Goal: Complete application form

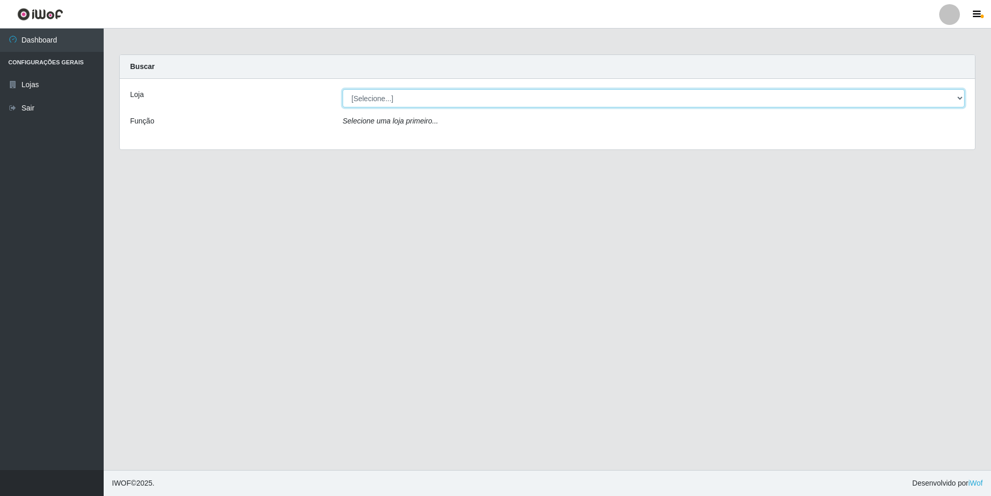
click at [739, 100] on select "[Selecione...] [GEOGRAPHIC_DATA] - [GEOGRAPHIC_DATA]" at bounding box center [654, 98] width 622 height 18
select select "528"
click at [343, 89] on select "[Selecione...] [GEOGRAPHIC_DATA] - [GEOGRAPHIC_DATA]" at bounding box center [654, 98] width 622 height 18
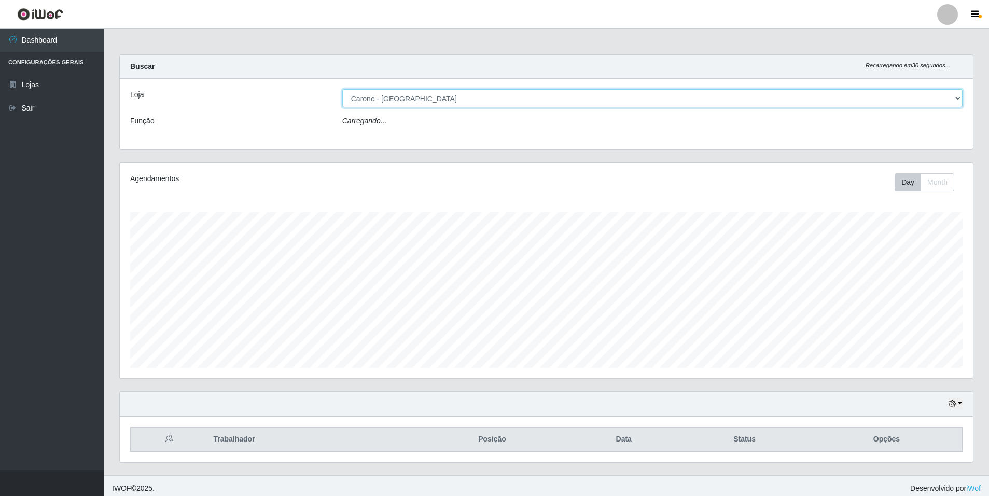
scroll to position [215, 853]
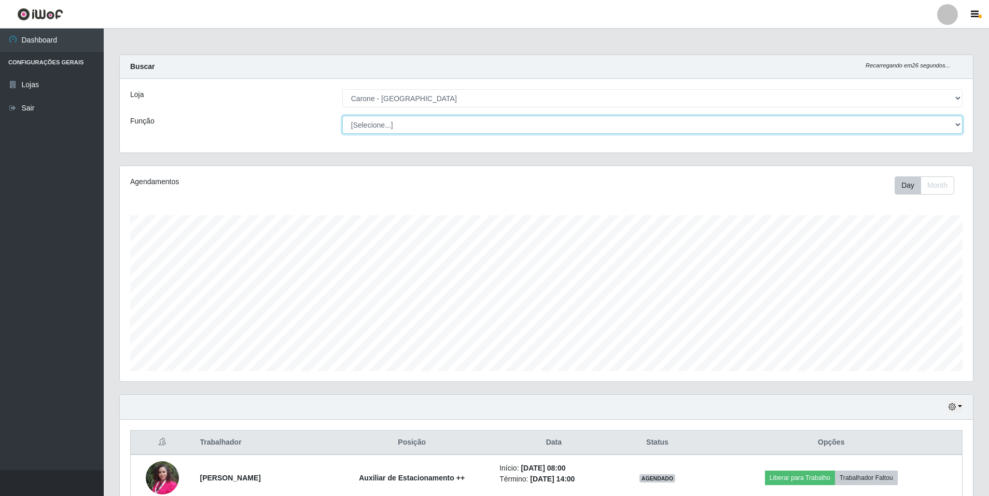
drag, startPoint x: 737, startPoint y: 107, endPoint x: 725, endPoint y: 124, distance: 20.9
click at [725, 124] on select "[Selecione...] Auxiliar de Depósito Auxiliar de Depósito + Auxiliar de Depósito…" at bounding box center [652, 125] width 620 height 18
click at [342, 116] on select "[Selecione...] Auxiliar de Depósito Auxiliar de Depósito + Auxiliar de Depósito…" at bounding box center [652, 125] width 620 height 18
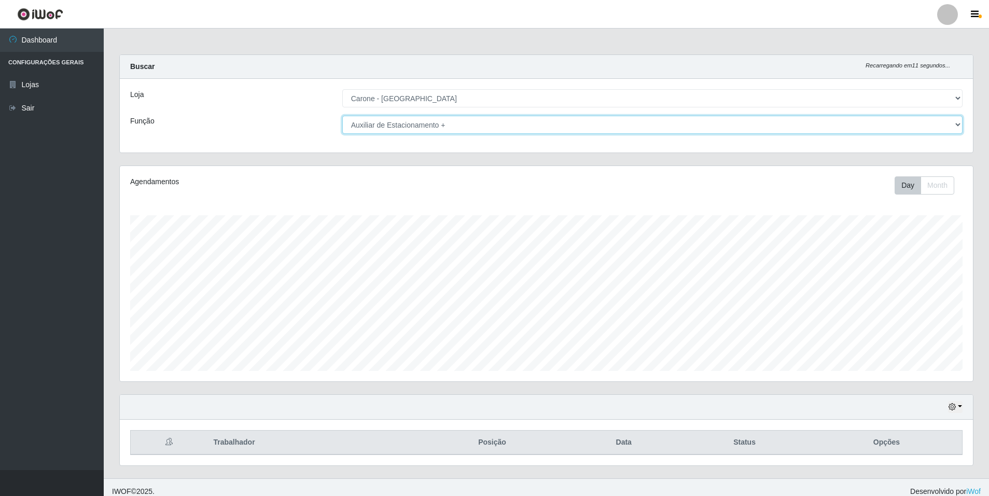
scroll to position [8, 0]
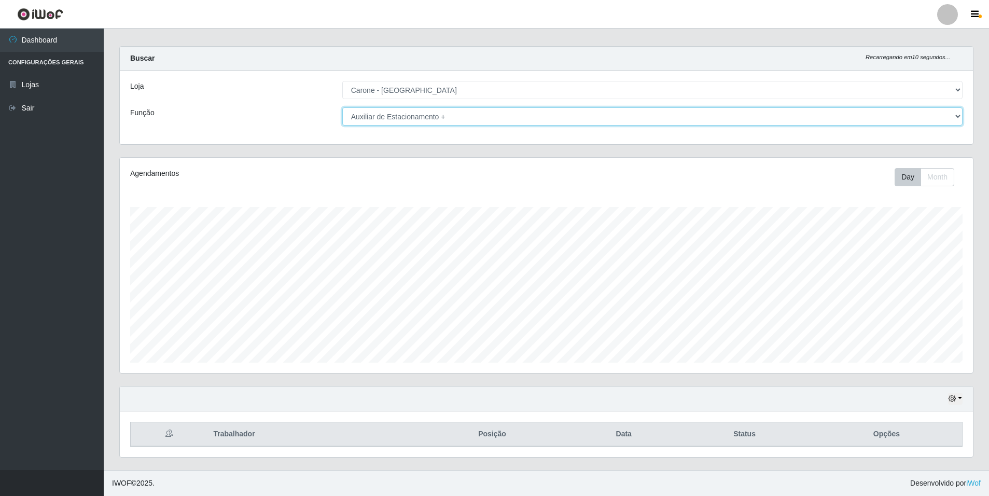
click at [713, 116] on select "[Selecione...] Auxiliar de Depósito Auxiliar de Depósito + Auxiliar de Depósito…" at bounding box center [652, 116] width 620 height 18
click at [342, 107] on select "[Selecione...] Auxiliar de Depósito Auxiliar de Depósito + Auxiliar de Depósito…" at bounding box center [652, 116] width 620 height 18
click at [518, 123] on select "[Selecione...] Auxiliar de Depósito Auxiliar de Depósito + Auxiliar de Depósito…" at bounding box center [652, 116] width 620 height 18
click at [342, 107] on select "[Selecione...] Auxiliar de Depósito Auxiliar de Depósito + Auxiliar de Depósito…" at bounding box center [652, 116] width 620 height 18
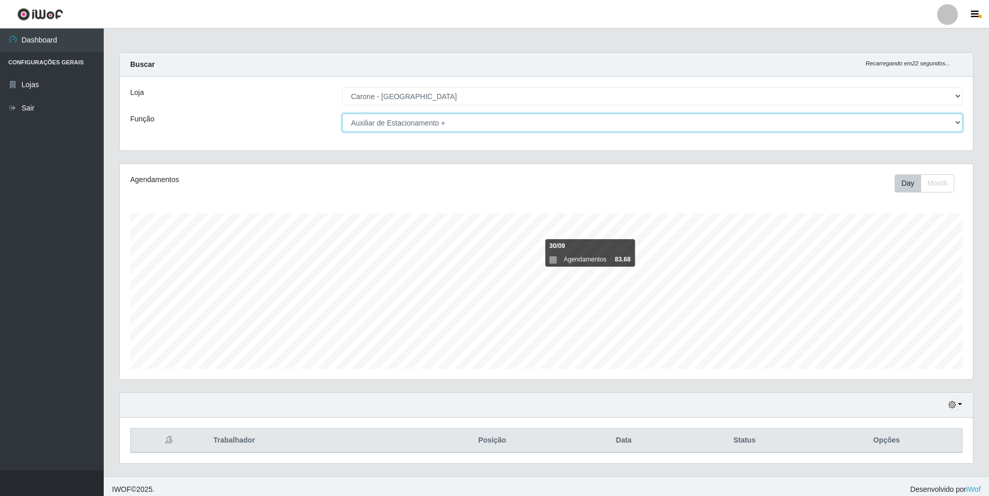
scroll to position [0, 0]
click at [609, 125] on select "[Selecione...] Auxiliar de Depósito Auxiliar de Depósito + Auxiliar de Depósito…" at bounding box center [652, 125] width 620 height 18
click at [342, 116] on select "[Selecione...] Auxiliar de Depósito Auxiliar de Depósito + Auxiliar de Depósito…" at bounding box center [652, 125] width 620 height 18
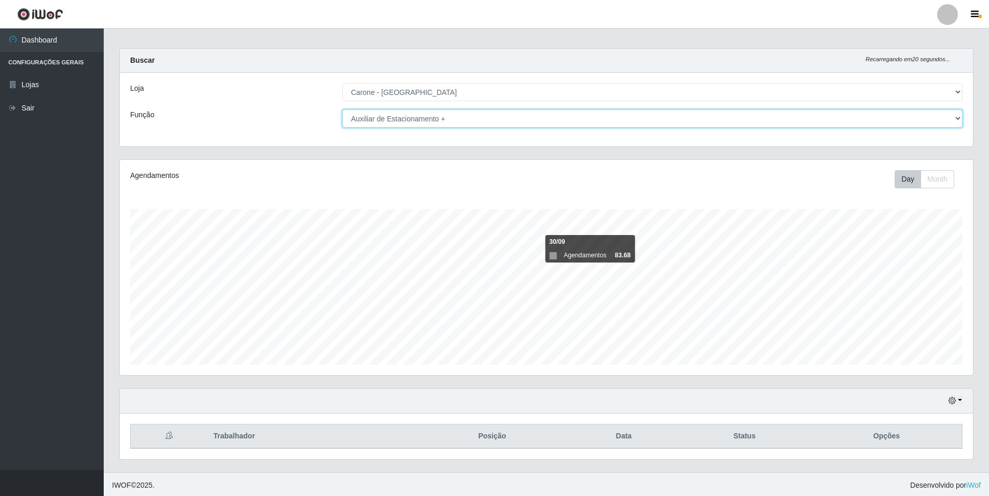
scroll to position [8, 0]
click at [560, 119] on select "[Selecione...] Auxiliar de Depósito Auxiliar de Depósito + Auxiliar de Depósito…" at bounding box center [652, 116] width 620 height 18
click at [342, 107] on select "[Selecione...] Auxiliar de Depósito Auxiliar de Depósito + Auxiliar de Depósito…" at bounding box center [652, 116] width 620 height 18
click at [476, 121] on select "[Selecione...] Auxiliar de Depósito Auxiliar de Depósito + Auxiliar de Depósito…" at bounding box center [652, 116] width 620 height 18
click at [342, 107] on select "[Selecione...] Auxiliar de Depósito Auxiliar de Depósito + Auxiliar de Depósito…" at bounding box center [652, 116] width 620 height 18
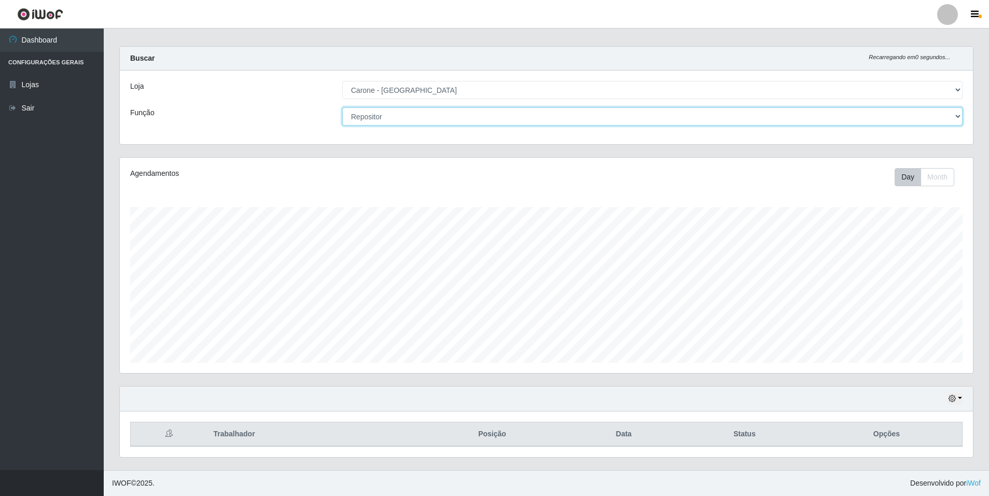
click at [465, 115] on select "[Selecione...] Auxiliar de Depósito Auxiliar de Depósito + Auxiliar de Depósito…" at bounding box center [652, 116] width 620 height 18
click at [342, 107] on select "[Selecione...] Auxiliar de Depósito Auxiliar de Depósito + Auxiliar de Depósito…" at bounding box center [652, 116] width 620 height 18
click at [707, 117] on select "[Selecione...] Auxiliar de Depósito Auxiliar de Depósito + Auxiliar de Depósito…" at bounding box center [652, 116] width 620 height 18
click at [342, 107] on select "[Selecione...] Auxiliar de Depósito Auxiliar de Depósito + Auxiliar de Depósito…" at bounding box center [652, 116] width 620 height 18
click at [844, 119] on select "[Selecione...] Auxiliar de Depósito Auxiliar de Depósito + Auxiliar de Depósito…" at bounding box center [652, 116] width 620 height 18
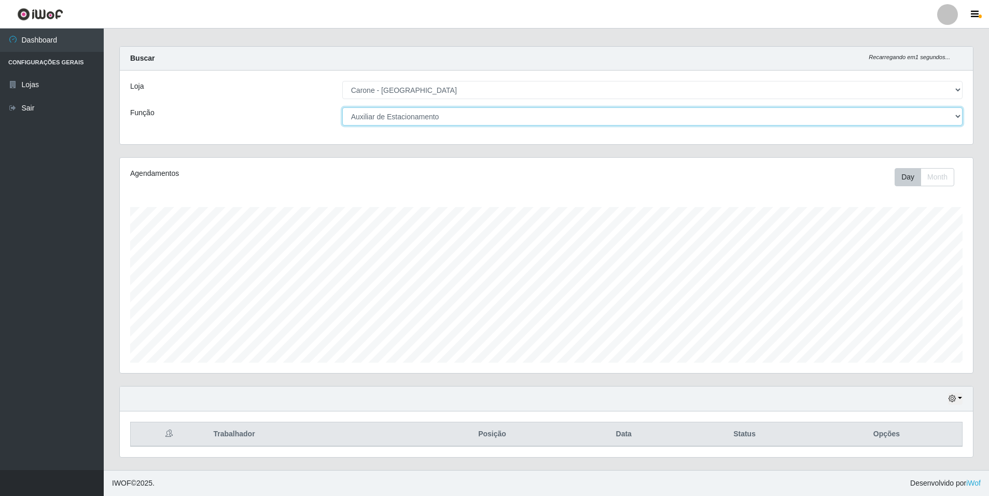
click at [342, 107] on select "[Selecione...] Auxiliar de Depósito Auxiliar de Depósito + Auxiliar de Depósito…" at bounding box center [652, 116] width 620 height 18
click at [615, 110] on select "[Selecione...] Auxiliar de Depósito Auxiliar de Depósito + Auxiliar de Depósito…" at bounding box center [652, 116] width 620 height 18
click at [342, 107] on select "[Selecione...] Auxiliar de Depósito Auxiliar de Depósito + Auxiliar de Depósito…" at bounding box center [652, 116] width 620 height 18
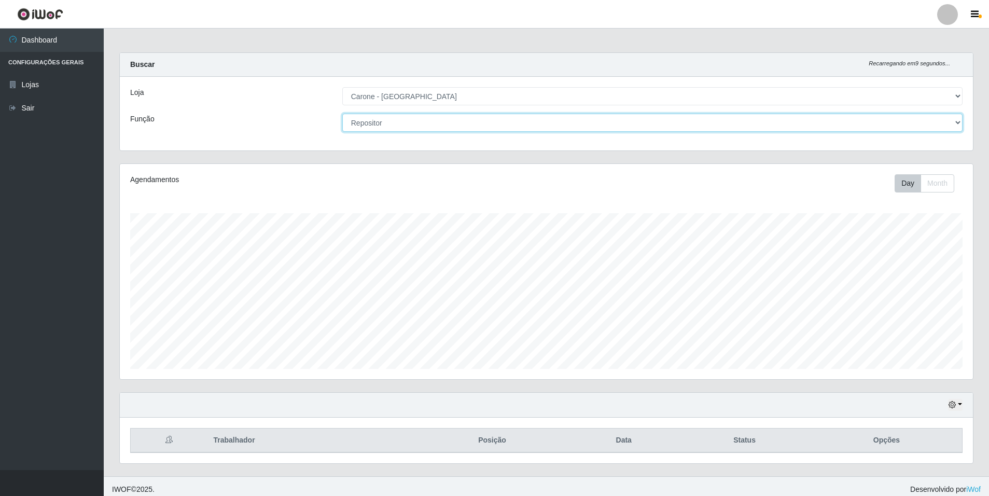
scroll to position [0, 0]
click at [489, 124] on select "[Selecione...] Auxiliar de Depósito Auxiliar de Depósito + Auxiliar de Depósito…" at bounding box center [652, 125] width 620 height 18
click at [342, 116] on select "[Selecione...] Auxiliar de Depósito Auxiliar de Depósito + Auxiliar de Depósito…" at bounding box center [652, 125] width 620 height 18
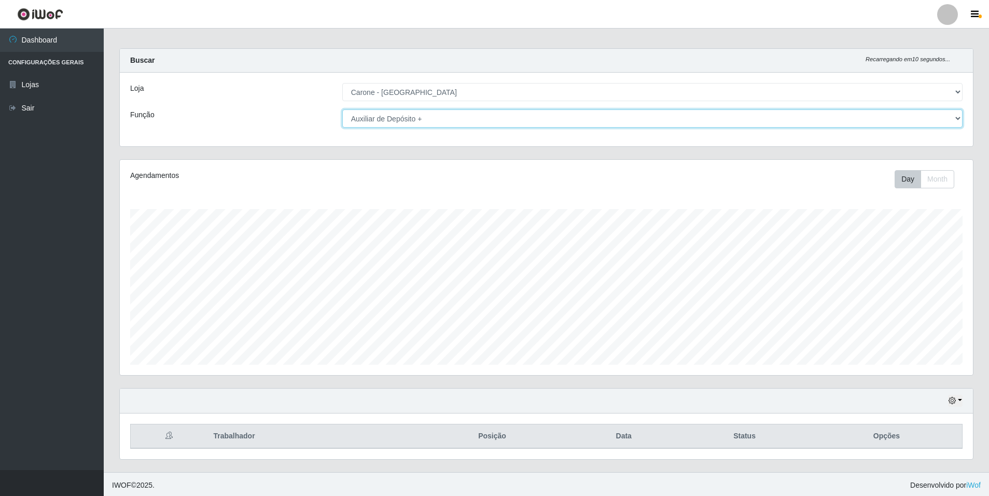
scroll to position [8, 0]
click at [490, 115] on select "[Selecione...] Auxiliar de Depósito Auxiliar de Depósito + Auxiliar de Depósito…" at bounding box center [652, 116] width 620 height 18
select select "1"
click at [342, 107] on select "[Selecione...] Auxiliar de Depósito Auxiliar de Depósito + Auxiliar de Depósito…" at bounding box center [652, 116] width 620 height 18
